Goal: Task Accomplishment & Management: Use online tool/utility

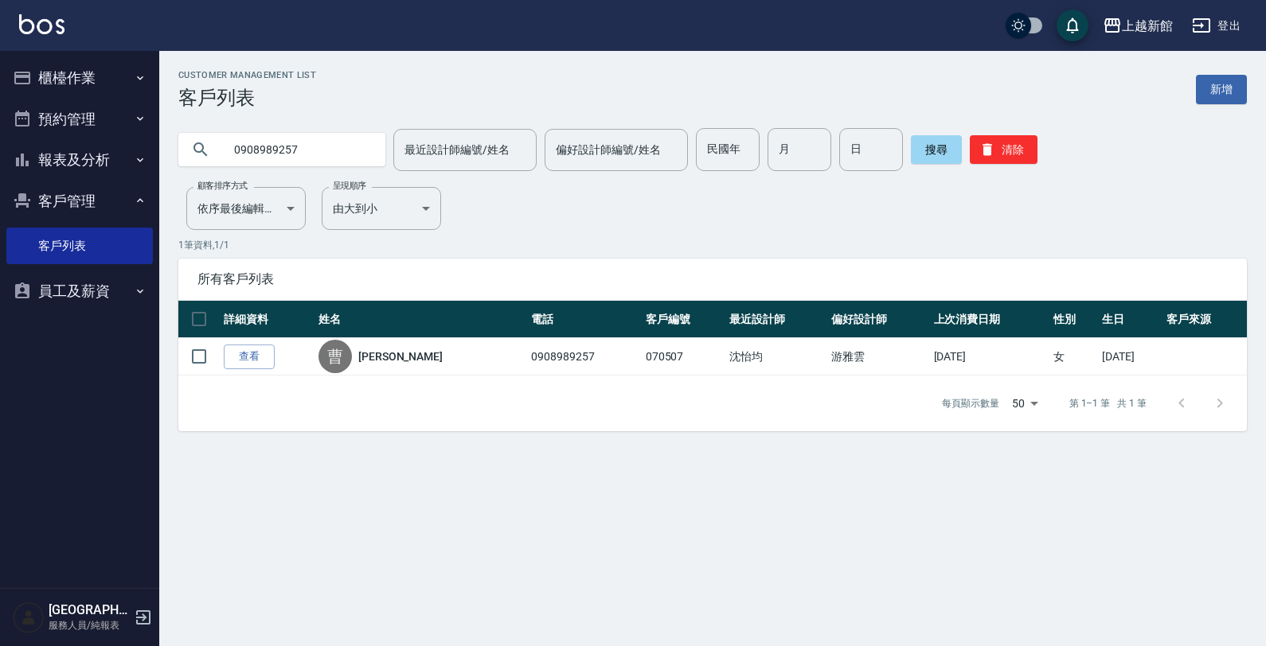
click at [70, 78] on button "櫃檯作業" at bounding box center [79, 77] width 146 height 41
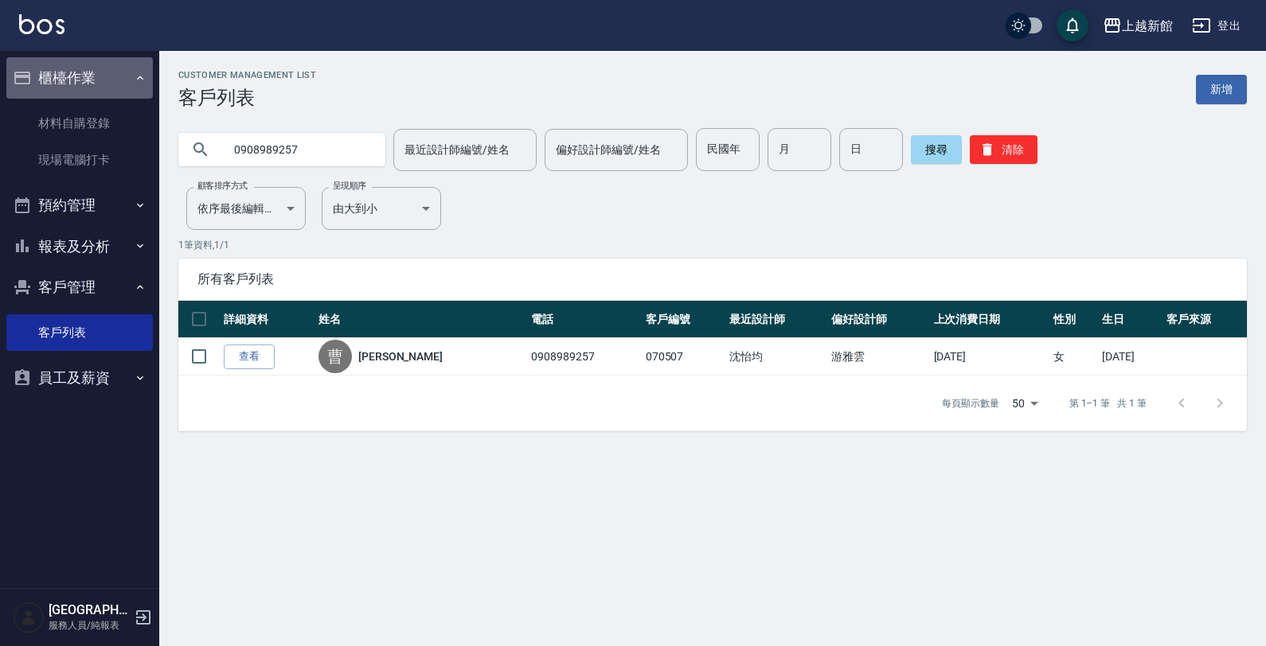
click at [68, 80] on button "櫃檯作業" at bounding box center [79, 77] width 146 height 41
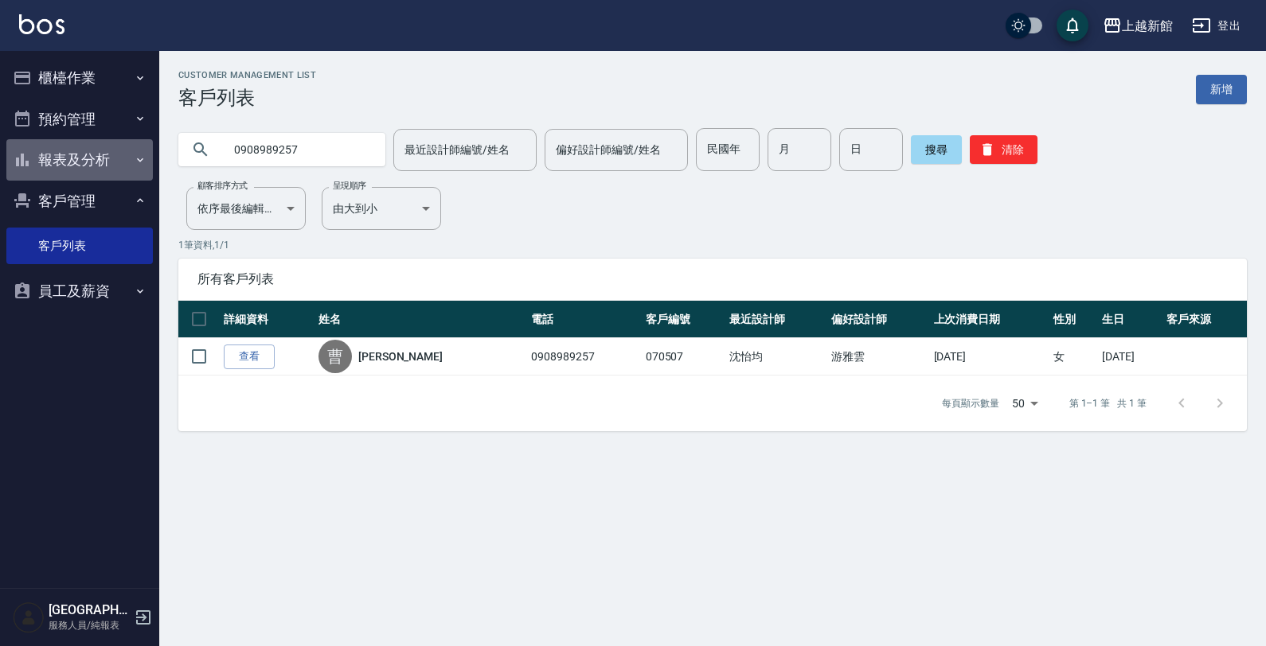
click at [68, 163] on button "報表及分析" at bounding box center [79, 159] width 146 height 41
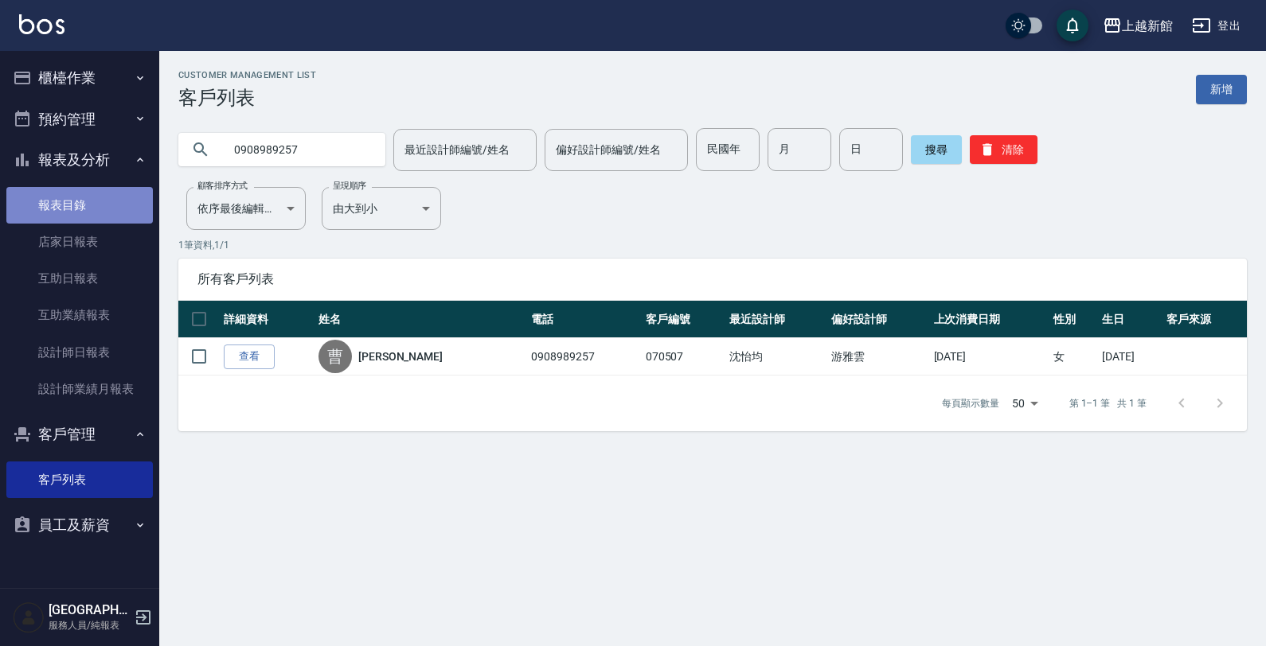
click at [72, 193] on link "報表目錄" at bounding box center [79, 205] width 146 height 37
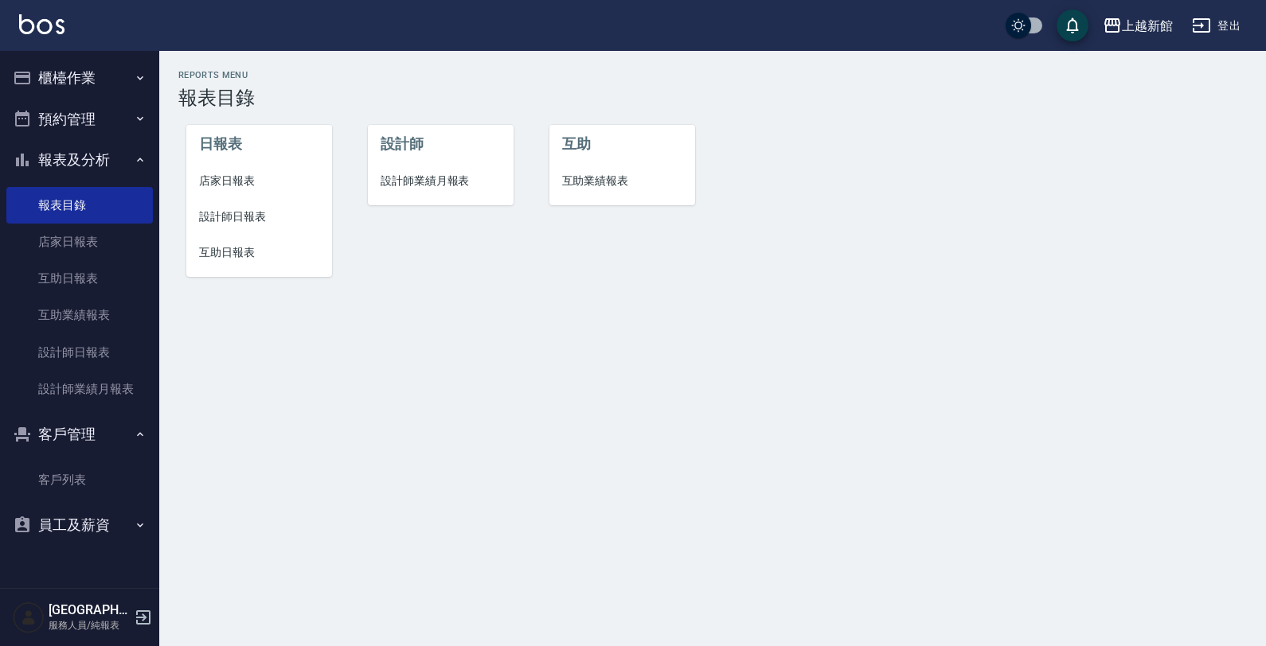
click at [229, 192] on li "店家日報表" at bounding box center [259, 181] width 146 height 36
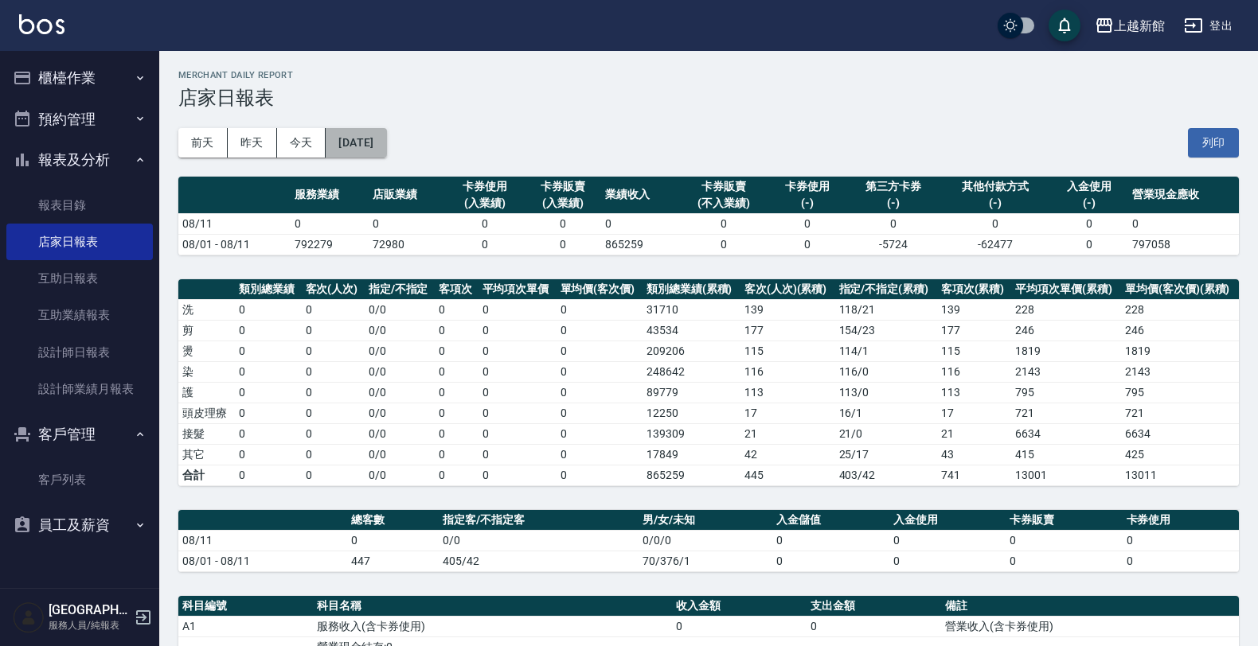
click at [366, 151] on button "[DATE]" at bounding box center [356, 142] width 60 height 29
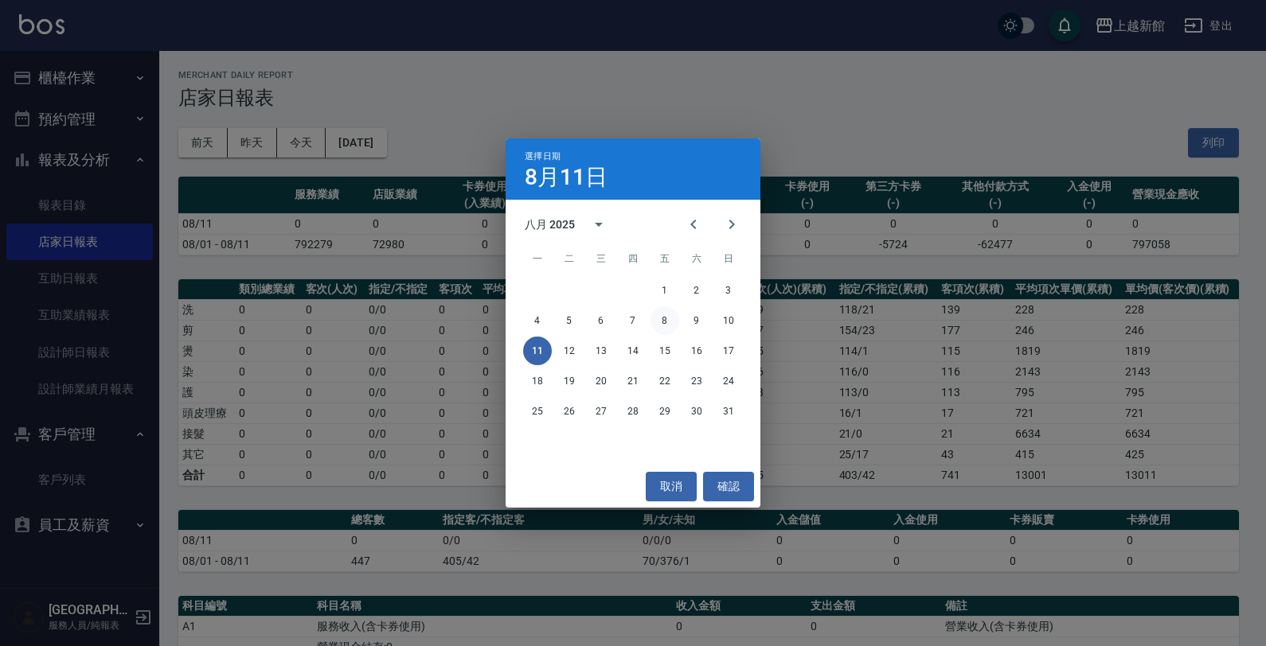
click at [675, 325] on button "8" at bounding box center [664, 320] width 29 height 29
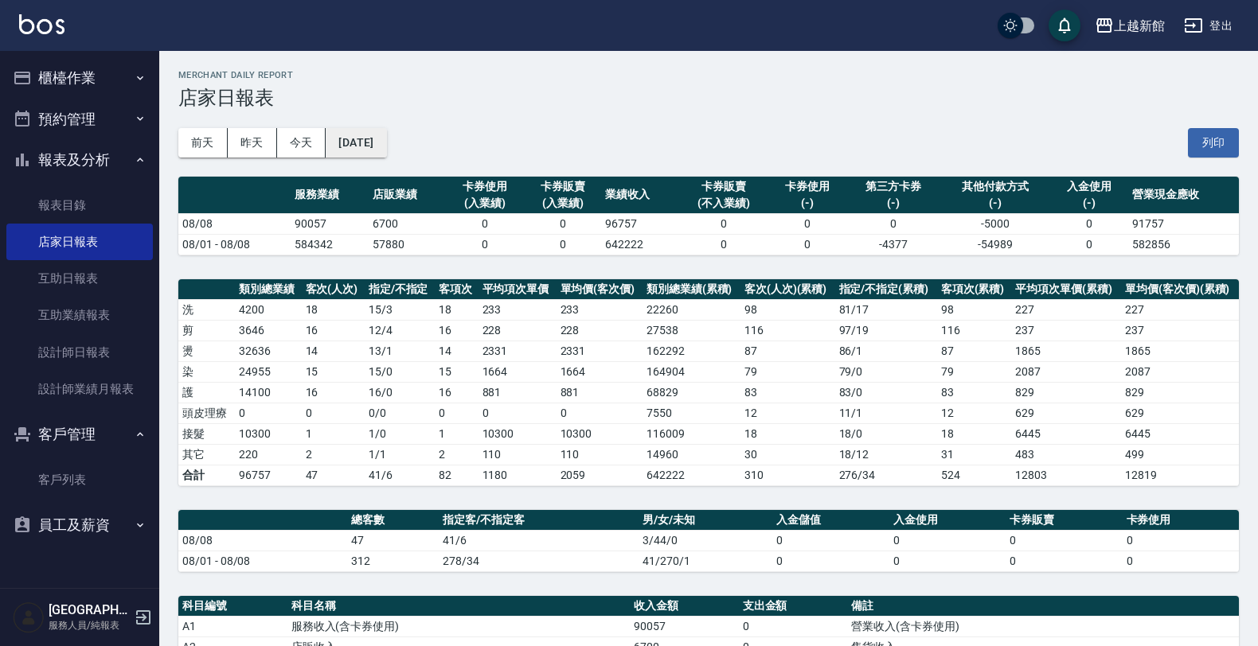
click at [362, 138] on button "[DATE]" at bounding box center [356, 142] width 60 height 29
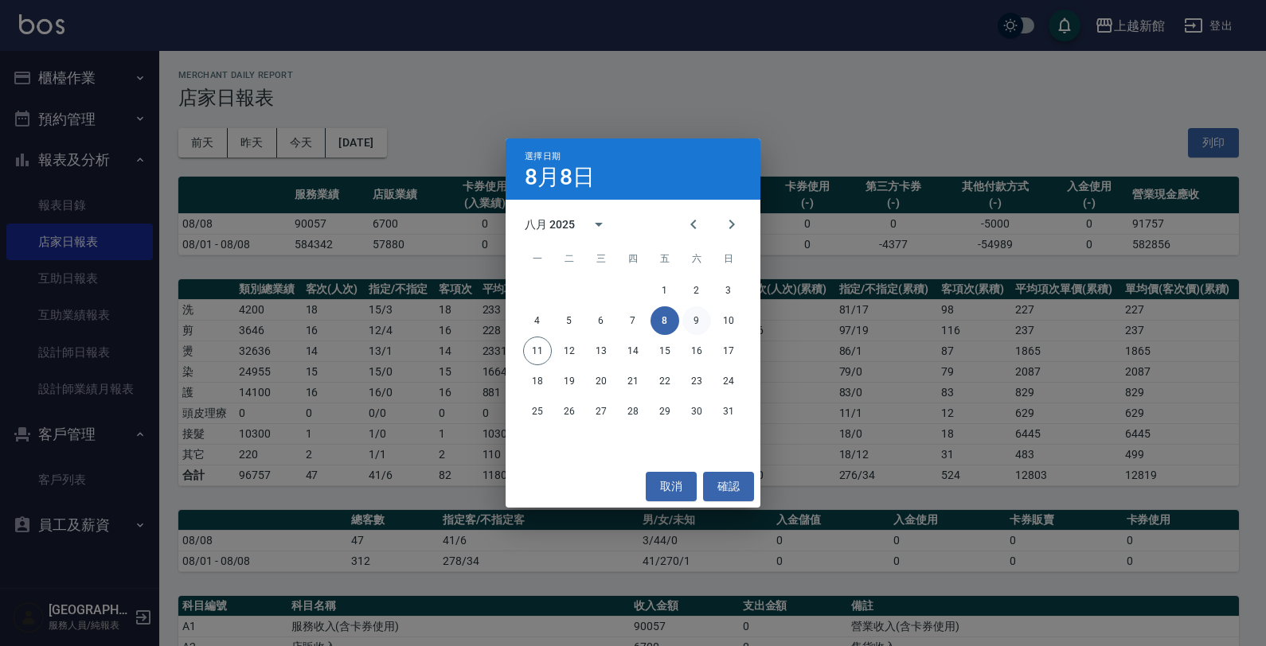
click at [699, 321] on button "9" at bounding box center [696, 320] width 29 height 29
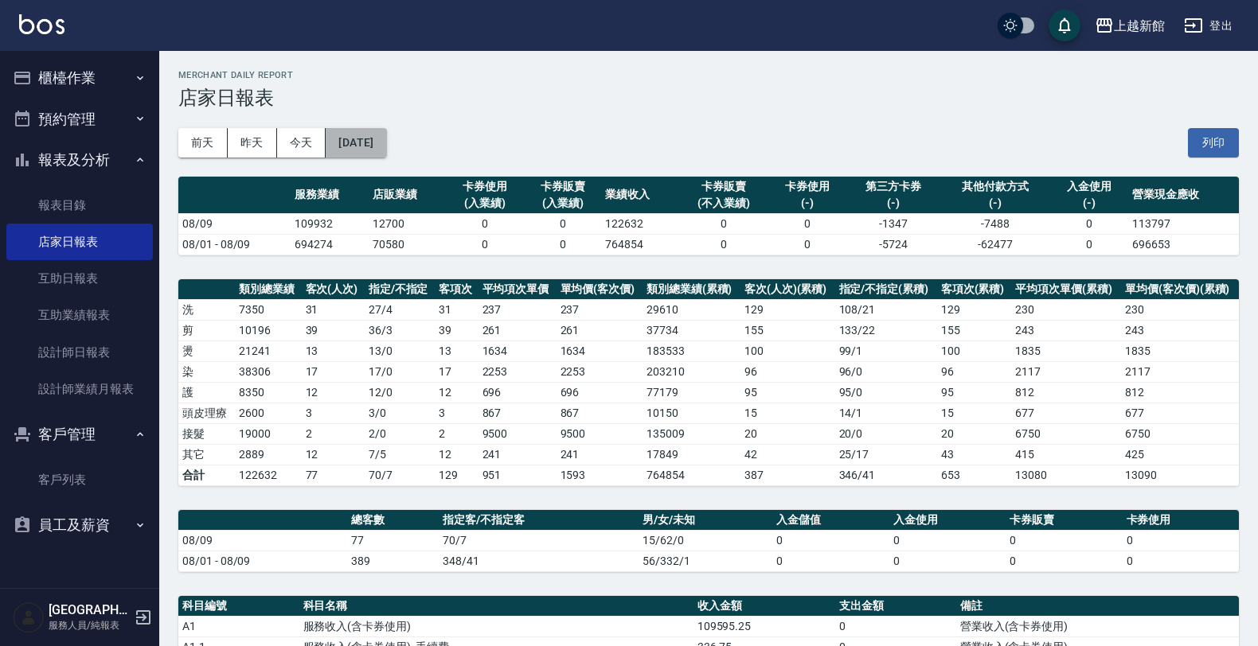
click at [386, 154] on button "[DATE]" at bounding box center [356, 142] width 60 height 29
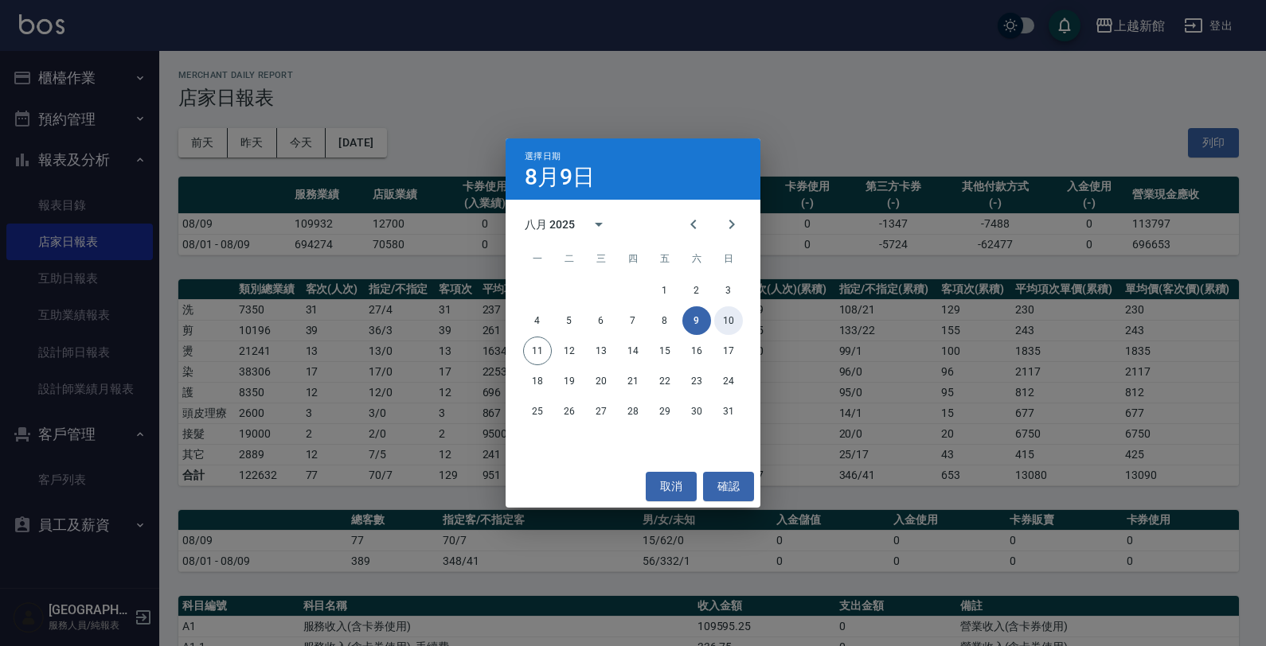
click at [735, 320] on button "10" at bounding box center [728, 320] width 29 height 29
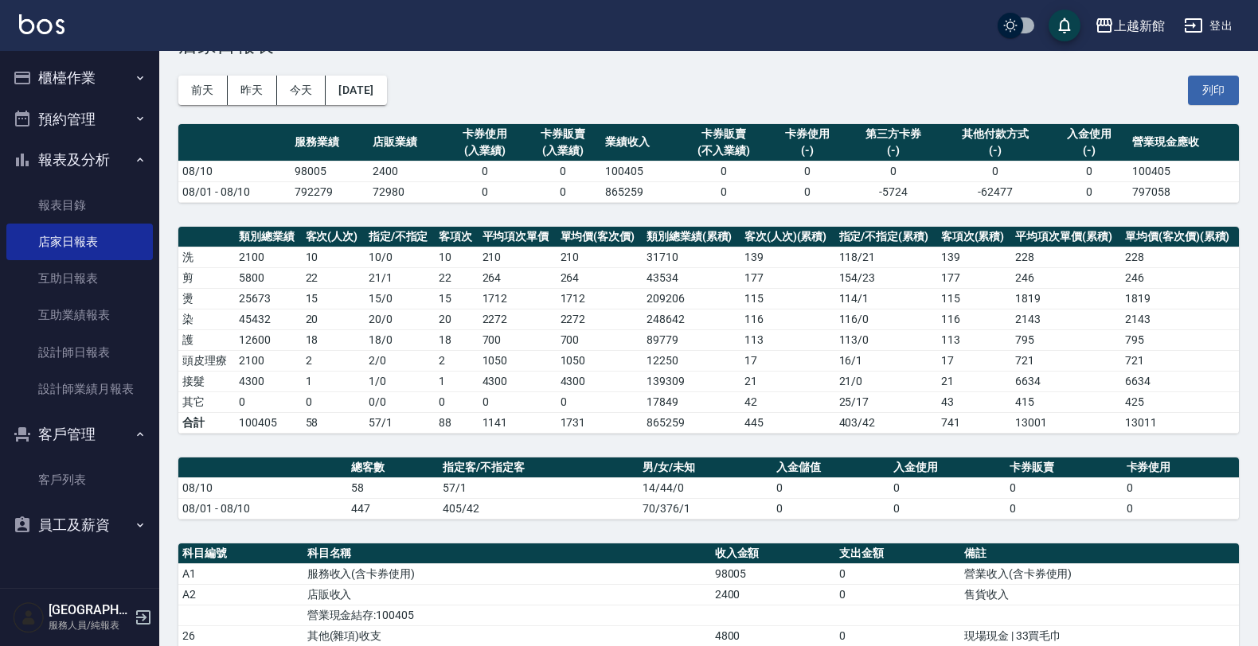
scroll to position [13, 0]
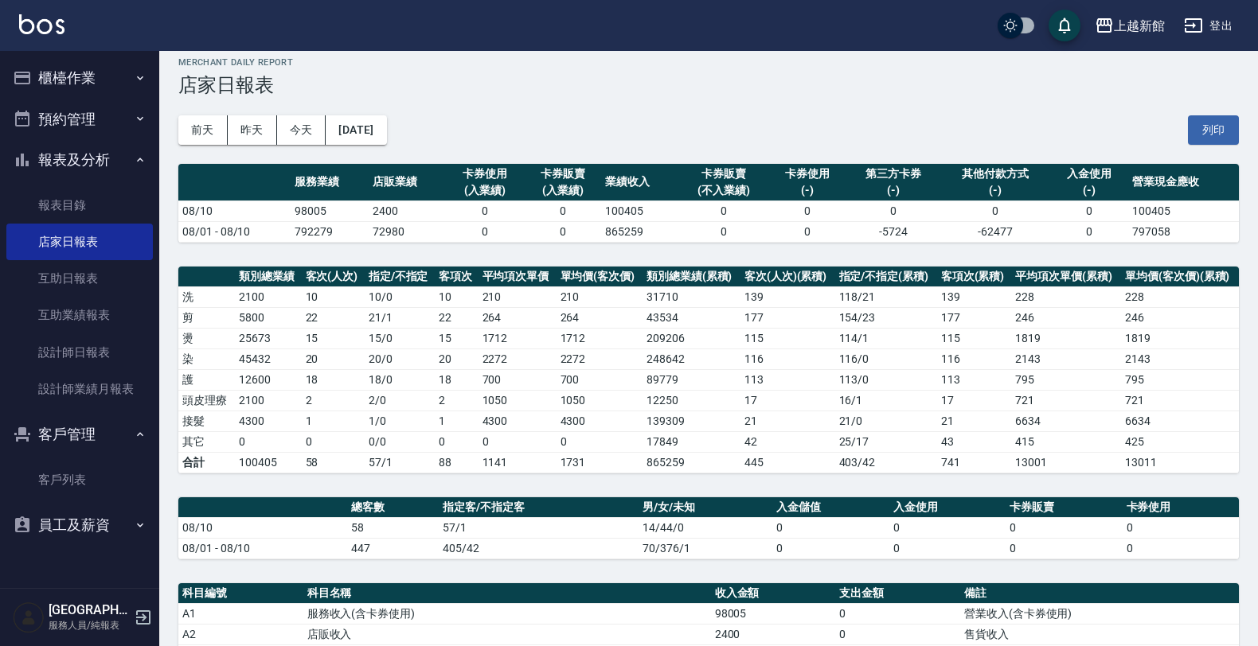
click at [120, 76] on button "櫃檯作業" at bounding box center [79, 77] width 146 height 41
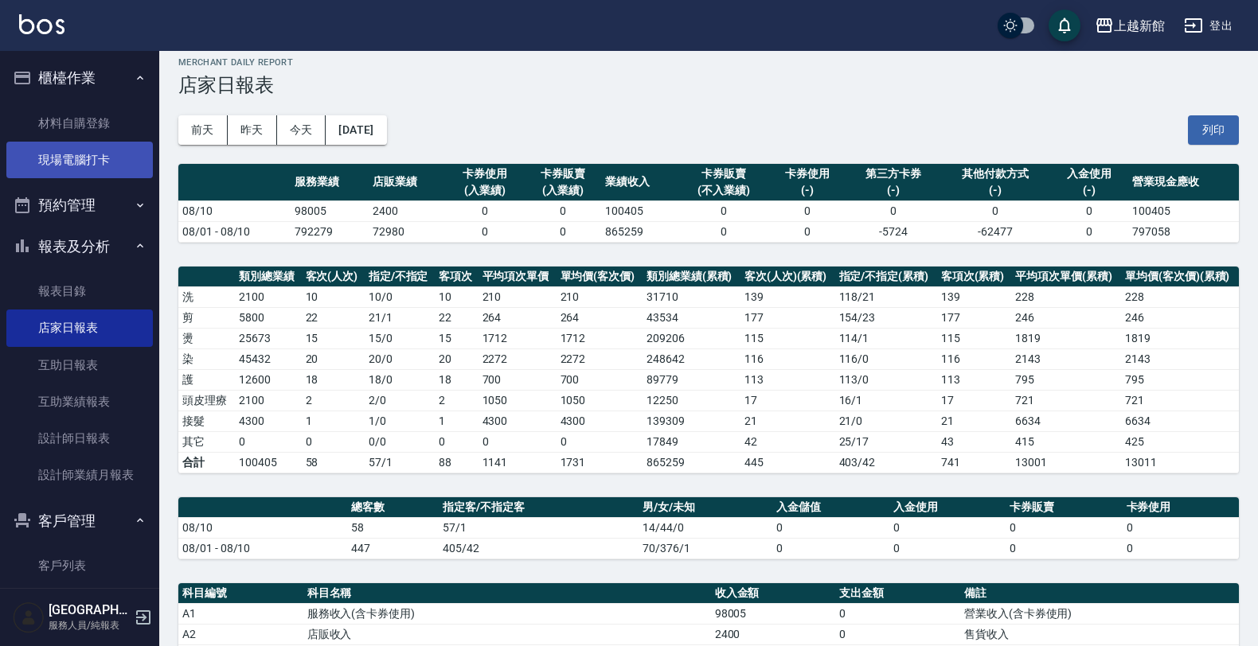
click at [126, 163] on link "現場電腦打卡" at bounding box center [79, 160] width 146 height 37
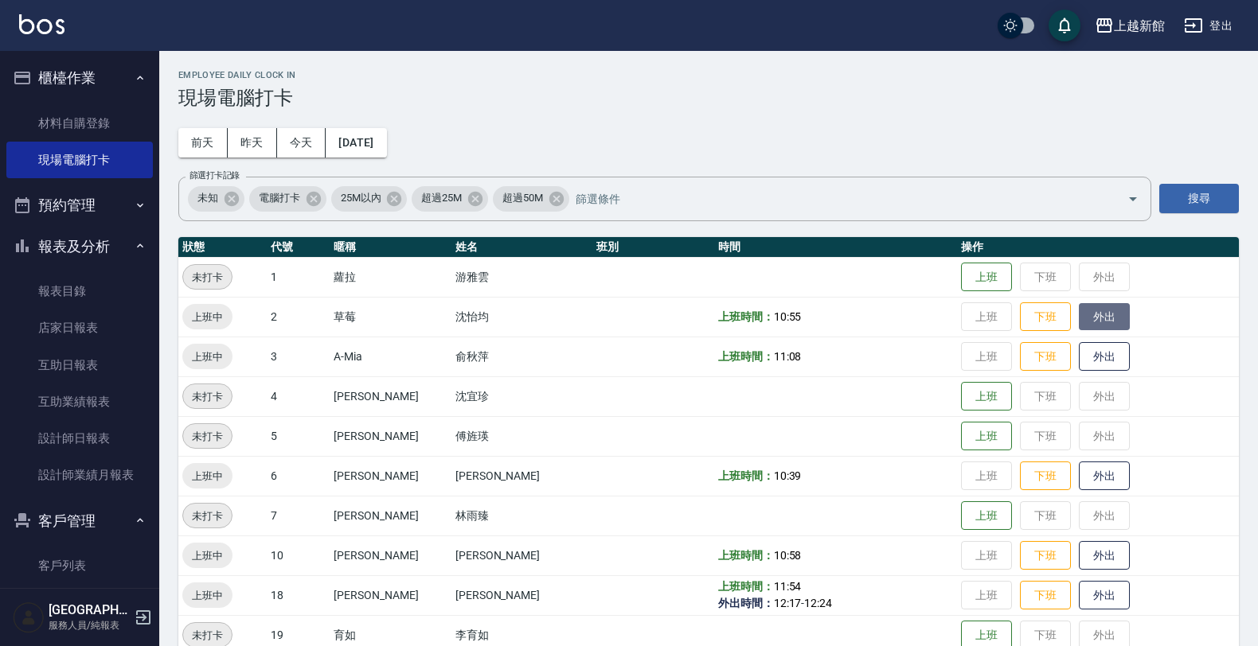
click at [1079, 323] on button "外出" at bounding box center [1104, 317] width 51 height 28
